Goal: Task Accomplishment & Management: Manage account settings

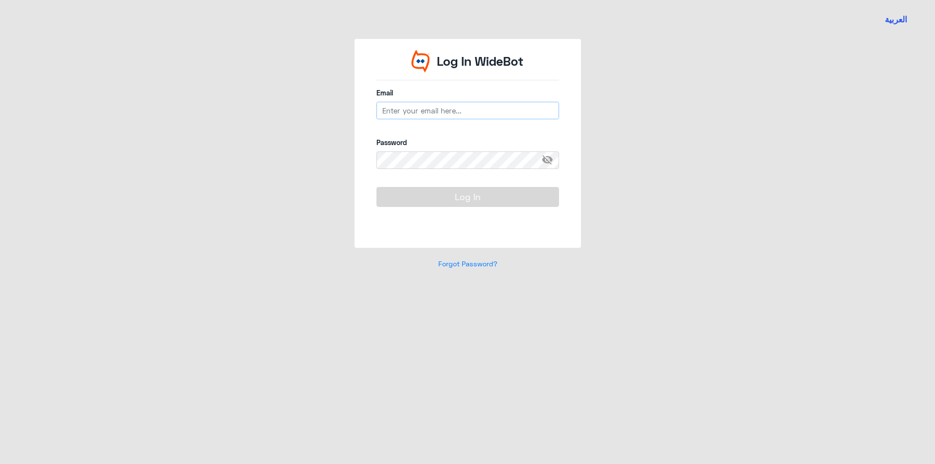
type input "[EMAIL_ADDRESS][DOMAIN_NAME]"
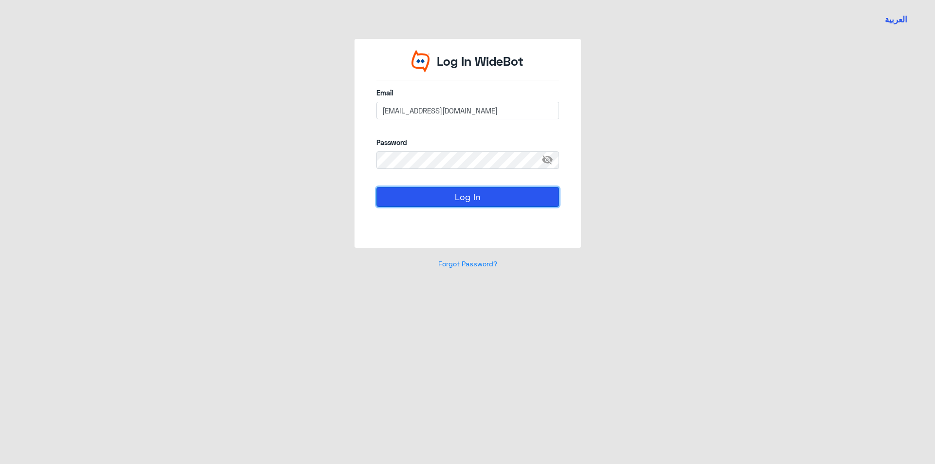
click at [454, 203] on button "Log In" at bounding box center [467, 196] width 183 height 19
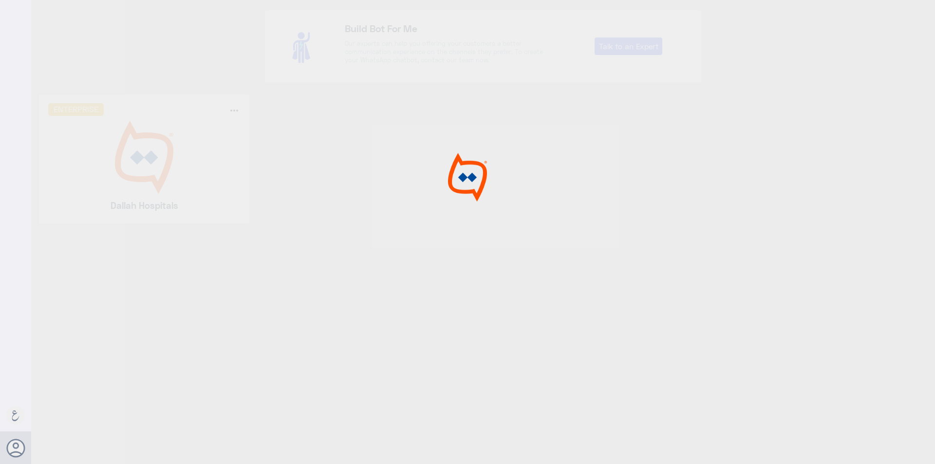
click at [454, 202] on img at bounding box center [467, 177] width 73 height 49
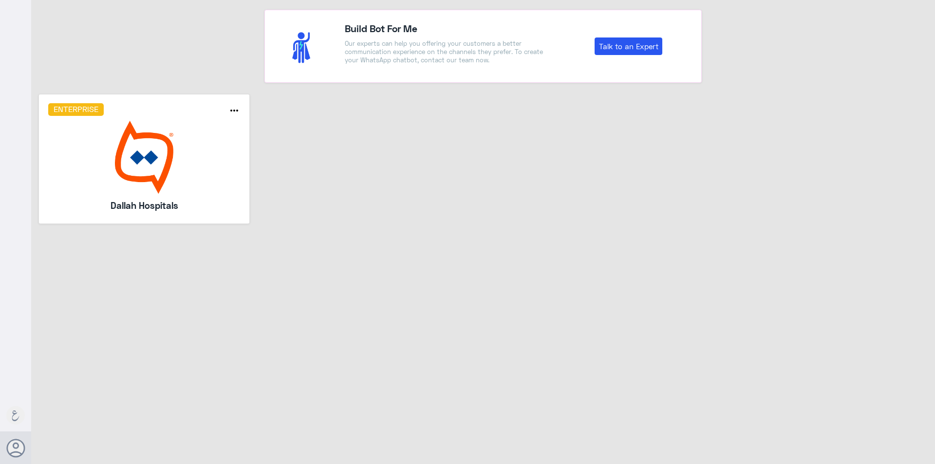
click at [191, 123] on img at bounding box center [144, 157] width 192 height 73
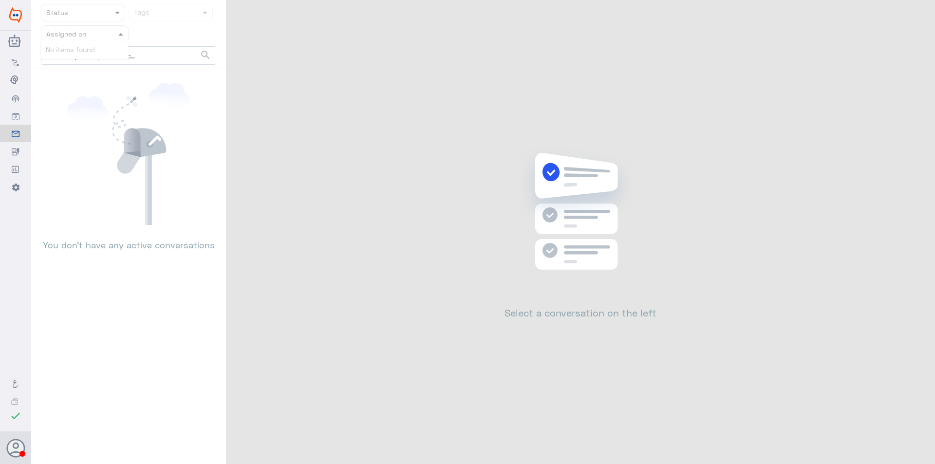
click at [117, 32] on span at bounding box center [122, 34] width 12 height 10
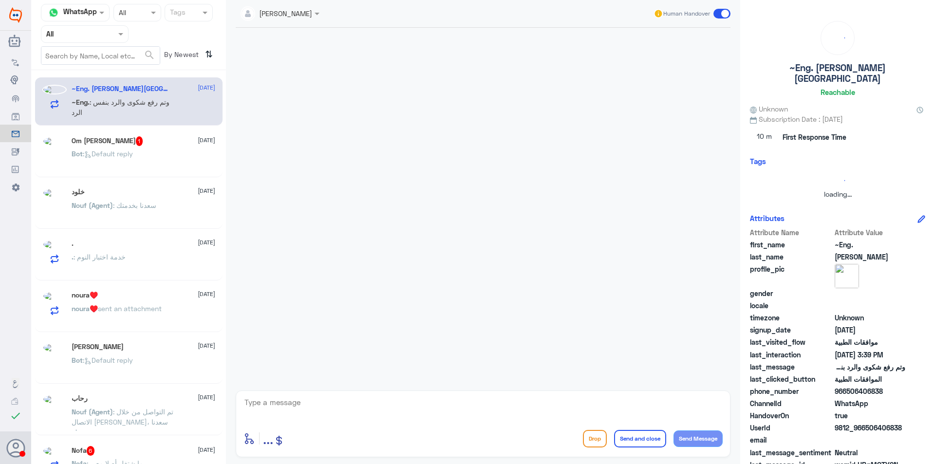
click at [110, 38] on div at bounding box center [84, 33] width 87 height 11
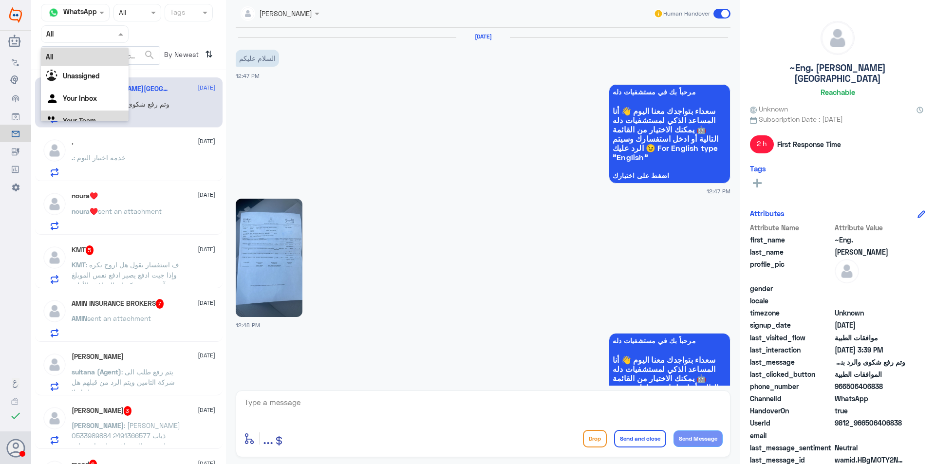
scroll to position [792, 0]
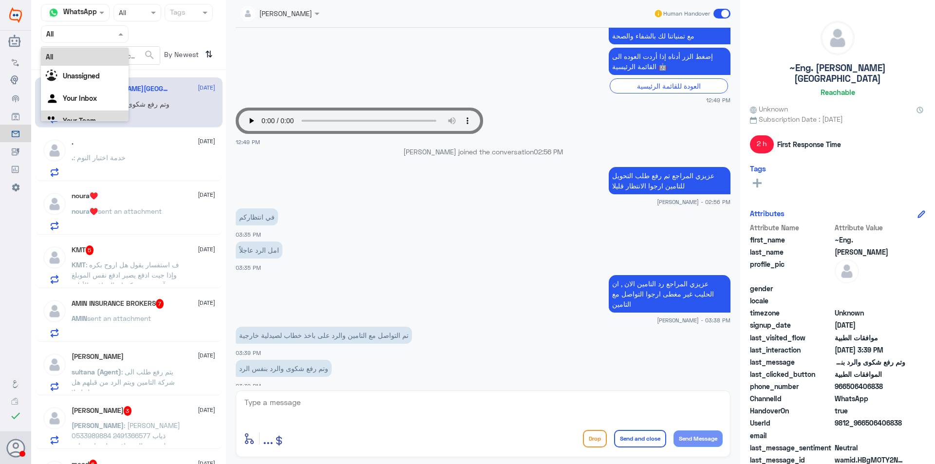
click at [105, 111] on div "Your Team" at bounding box center [85, 121] width 88 height 22
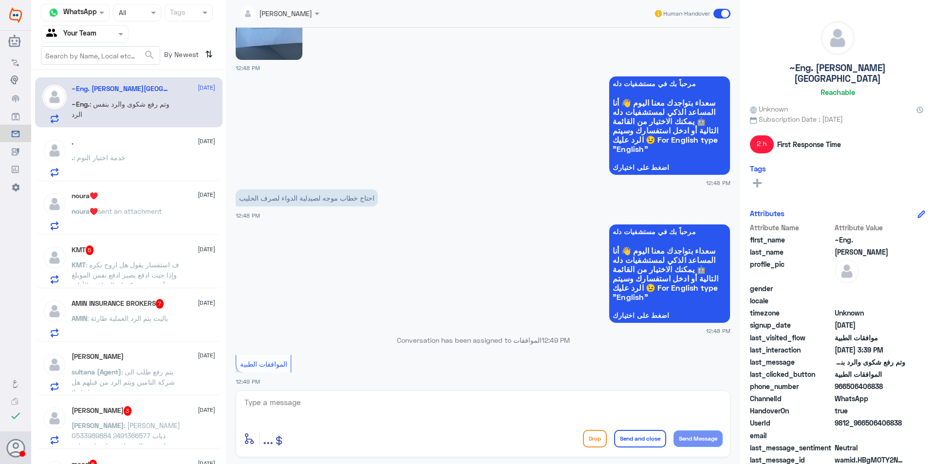
scroll to position [62, 0]
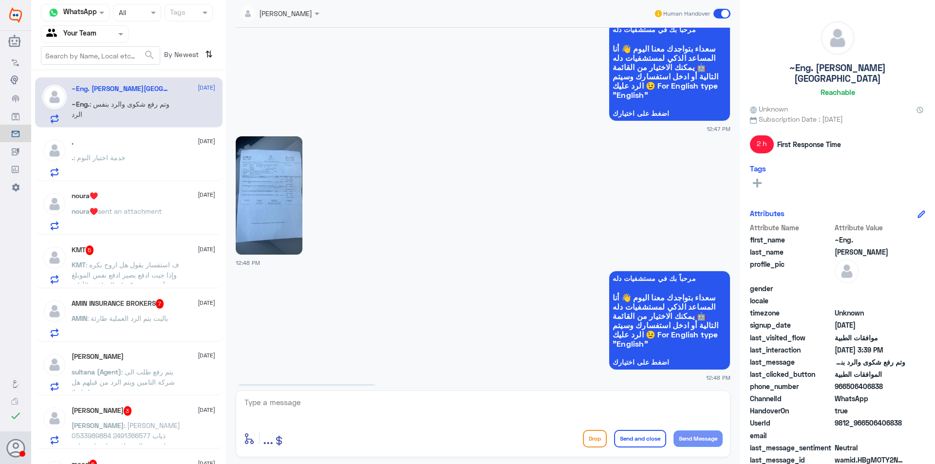
click at [269, 208] on img at bounding box center [269, 195] width 67 height 118
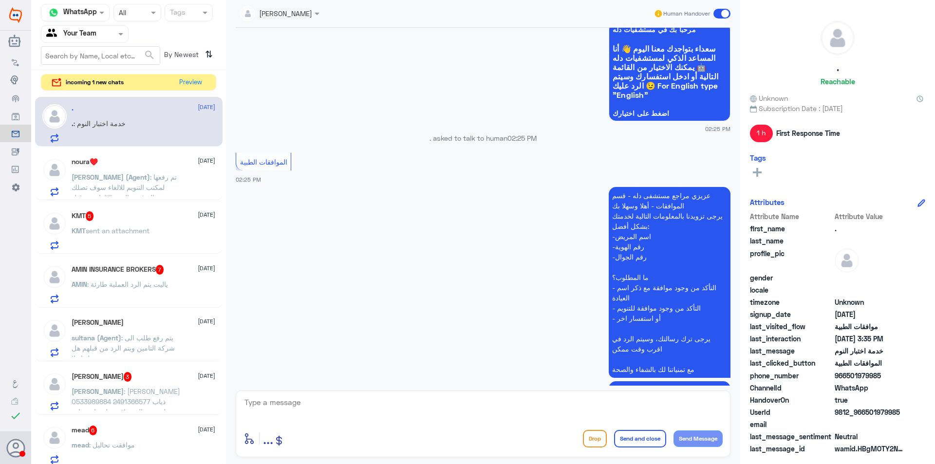
scroll to position [404, 0]
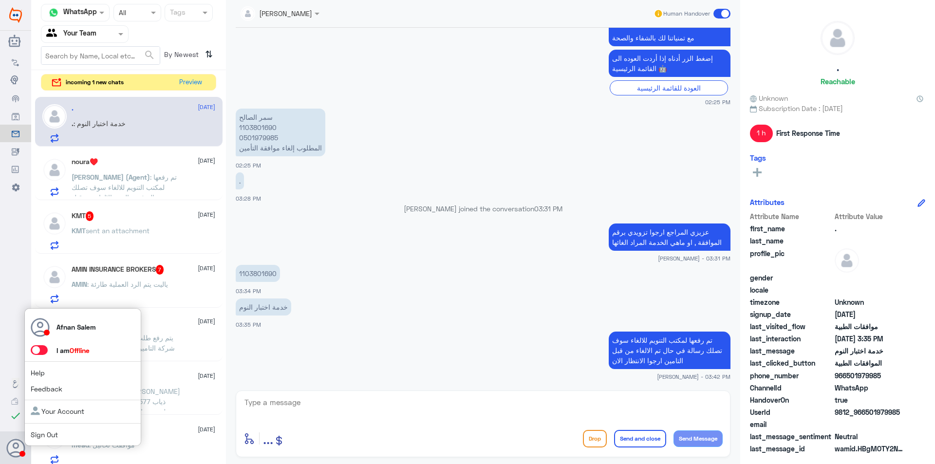
click at [49, 434] on link "Sign Out" at bounding box center [44, 434] width 27 height 8
